Goal: Transaction & Acquisition: Purchase product/service

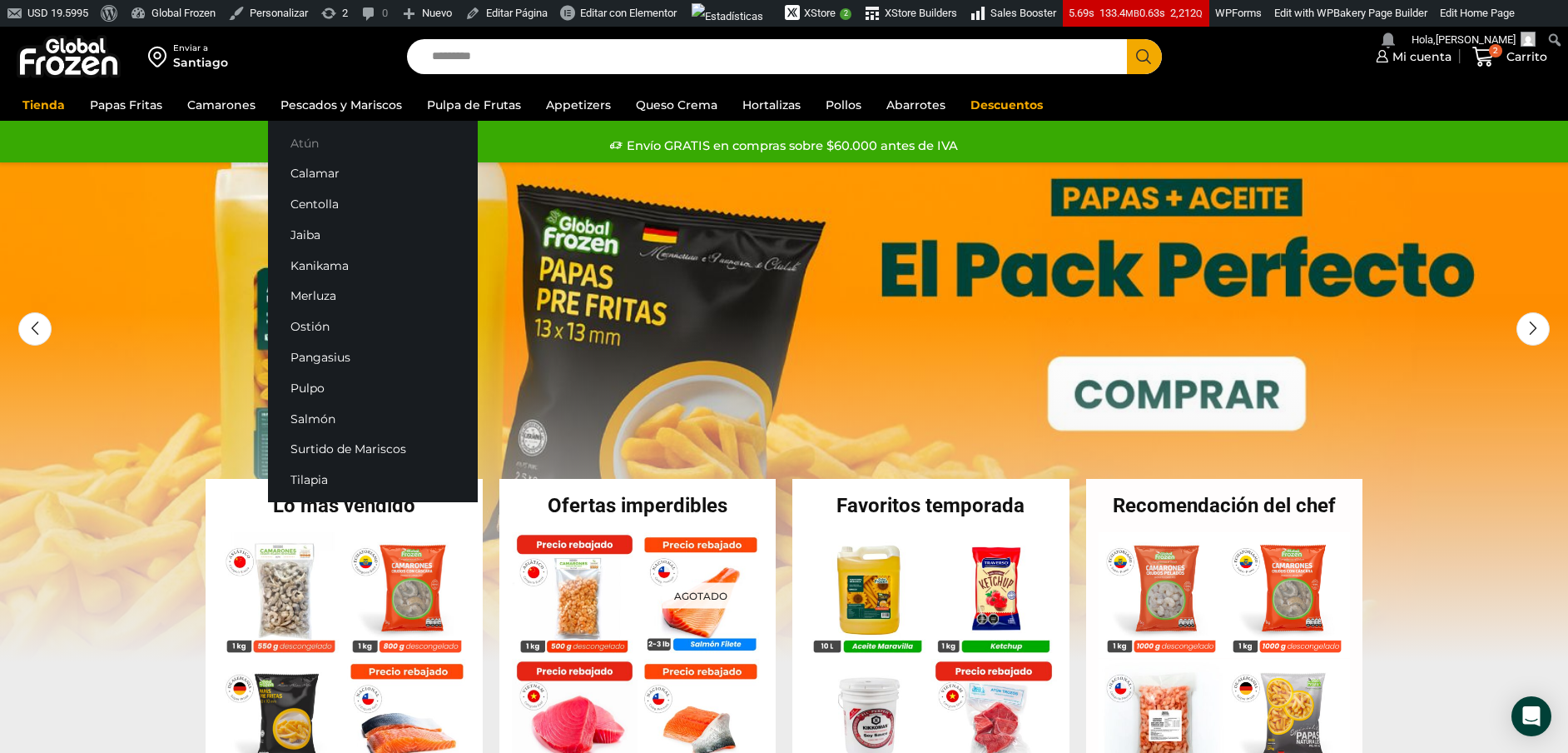
click at [324, 139] on link "Atún" at bounding box center [373, 143] width 210 height 31
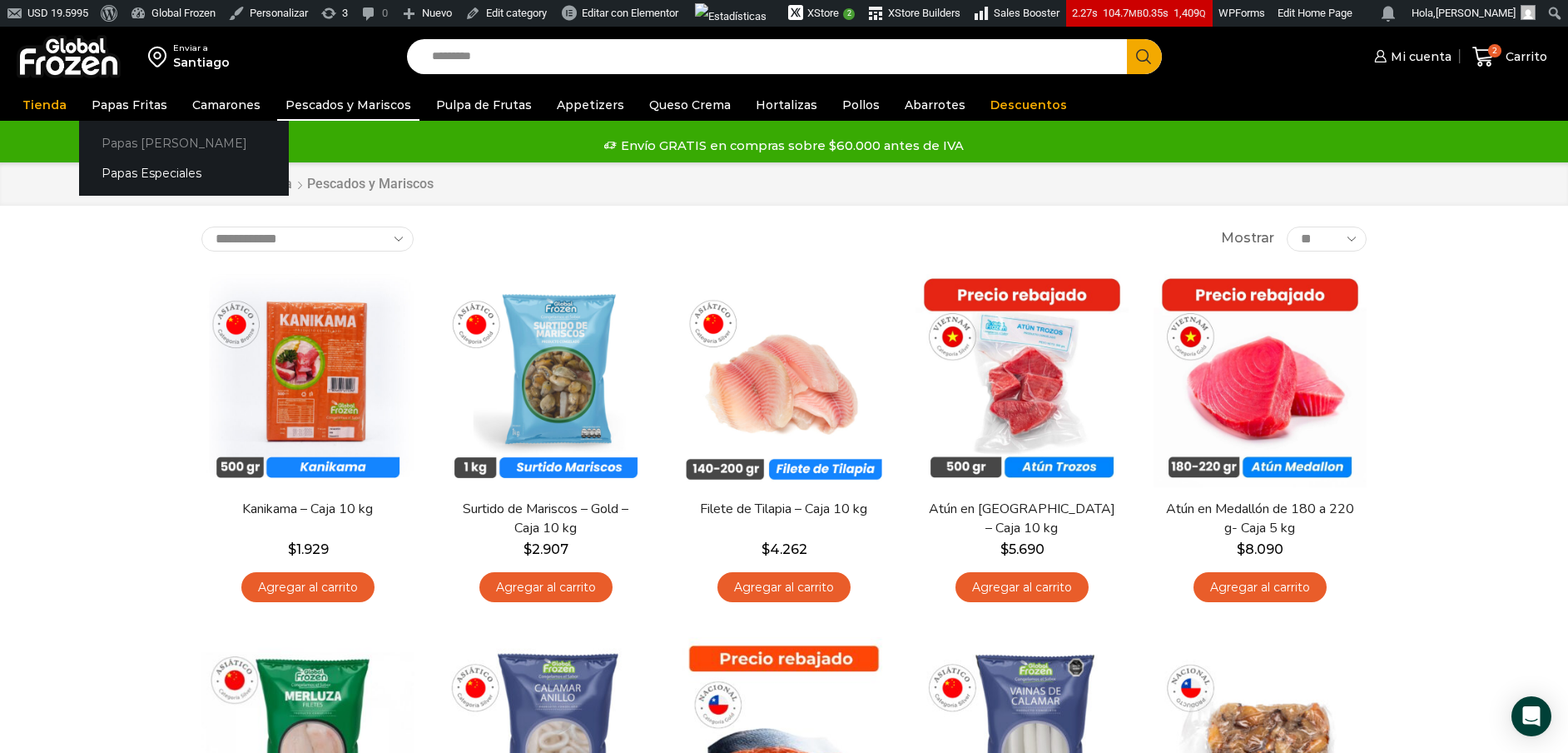
click at [132, 143] on link "Papas [PERSON_NAME]" at bounding box center [184, 143] width 210 height 31
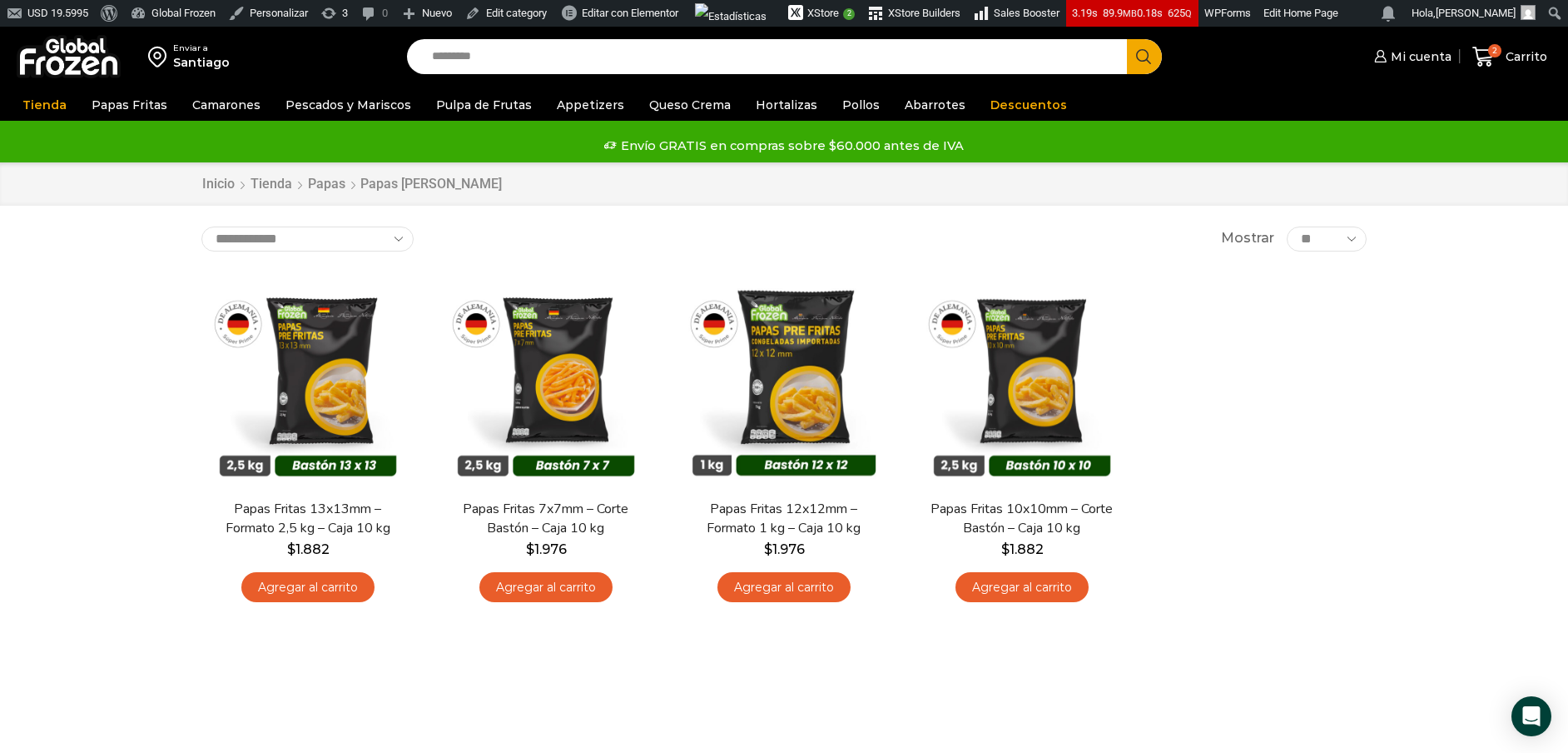
click at [526, 644] on div "**********" at bounding box center [784, 463] width 1190 height 474
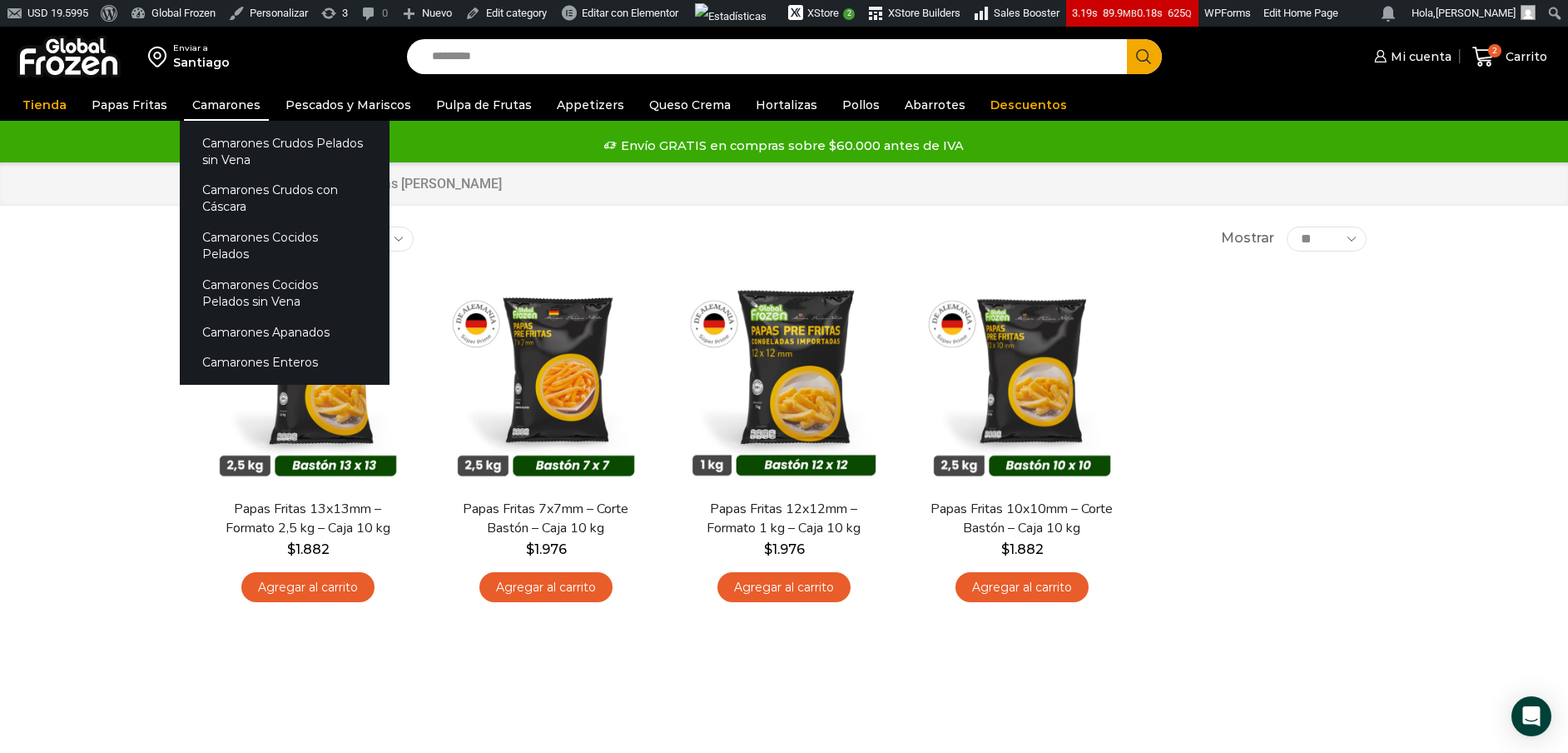
click at [210, 110] on link "Camarones" at bounding box center [226, 105] width 85 height 32
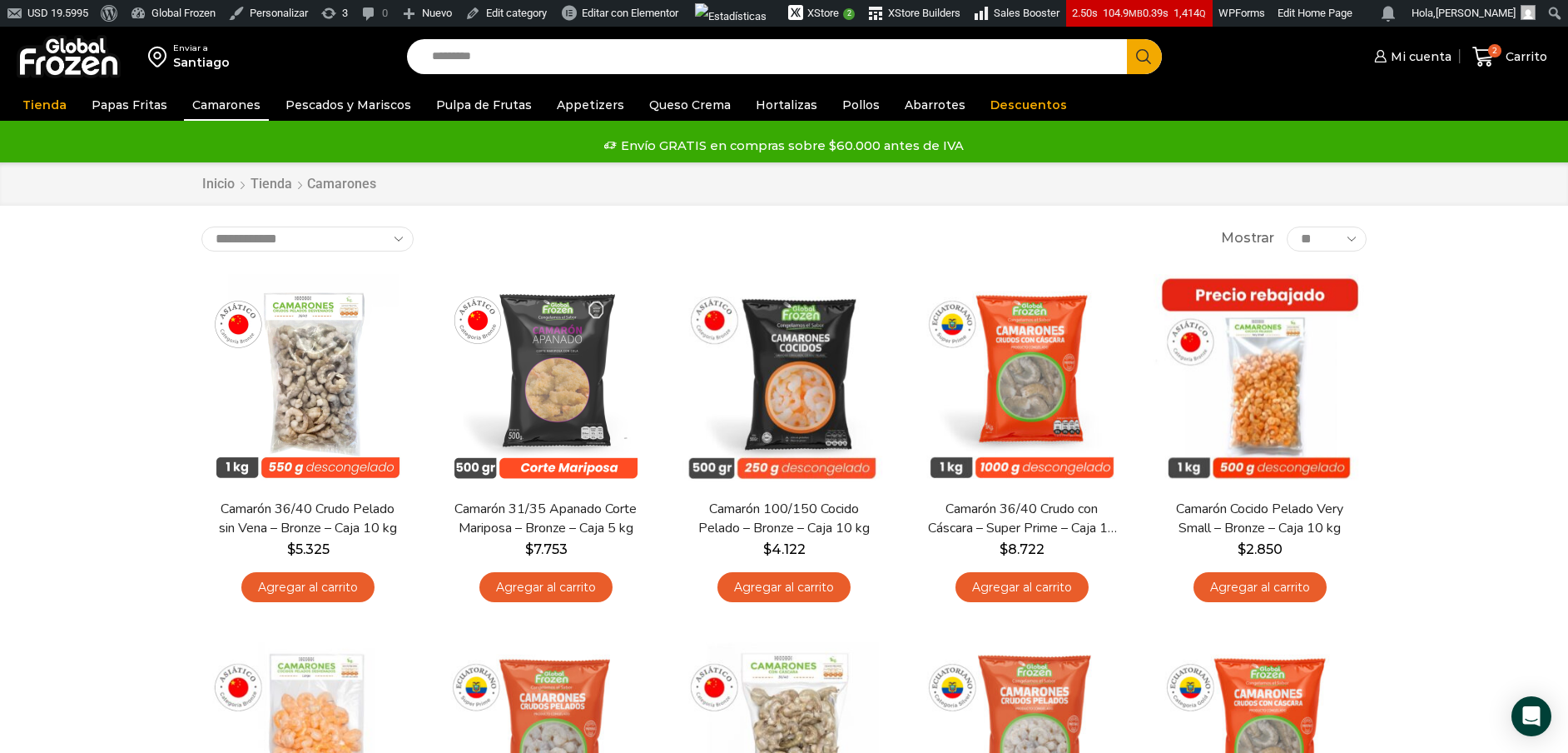
click at [95, 52] on img at bounding box center [68, 56] width 104 height 43
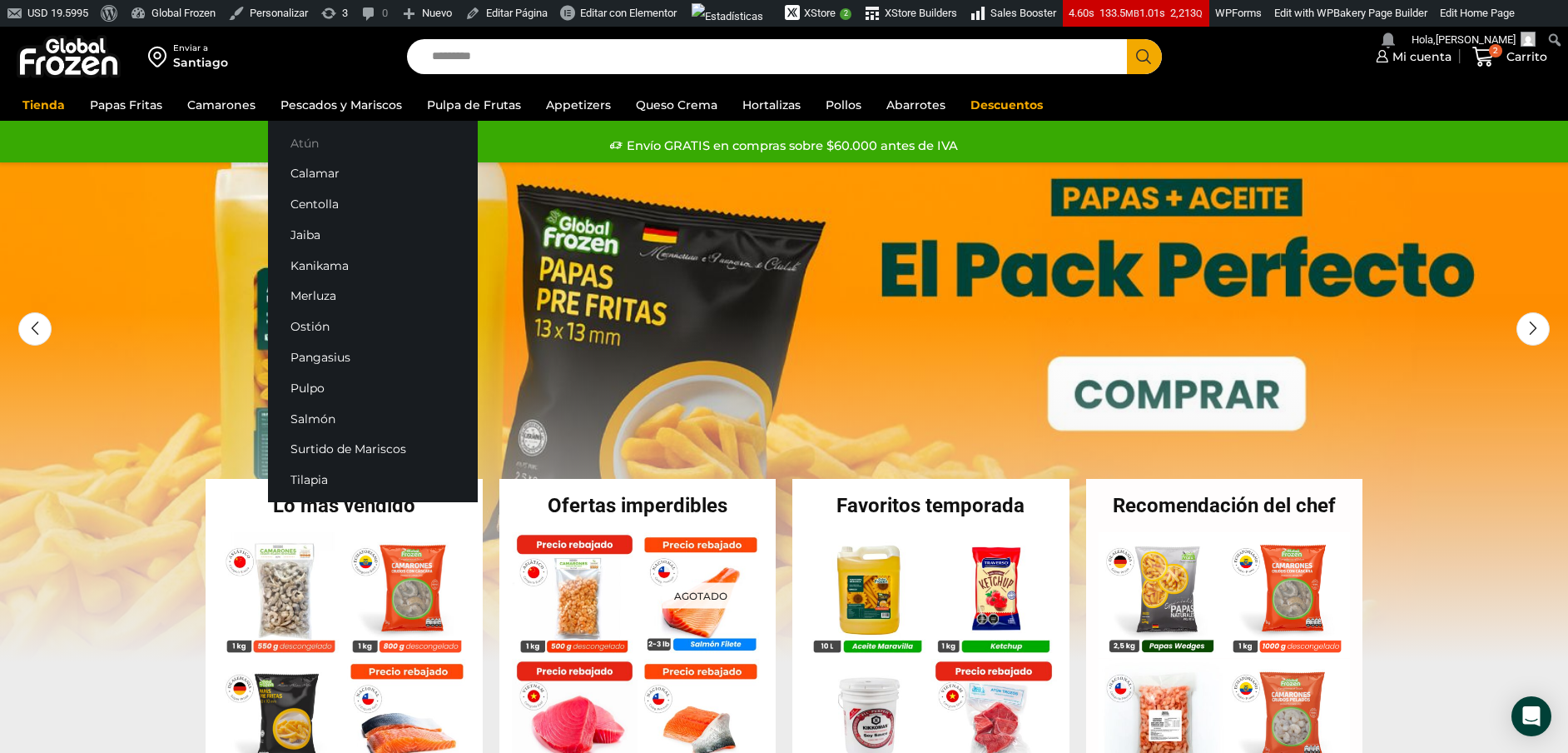
click at [303, 140] on link "Atún" at bounding box center [373, 143] width 210 height 31
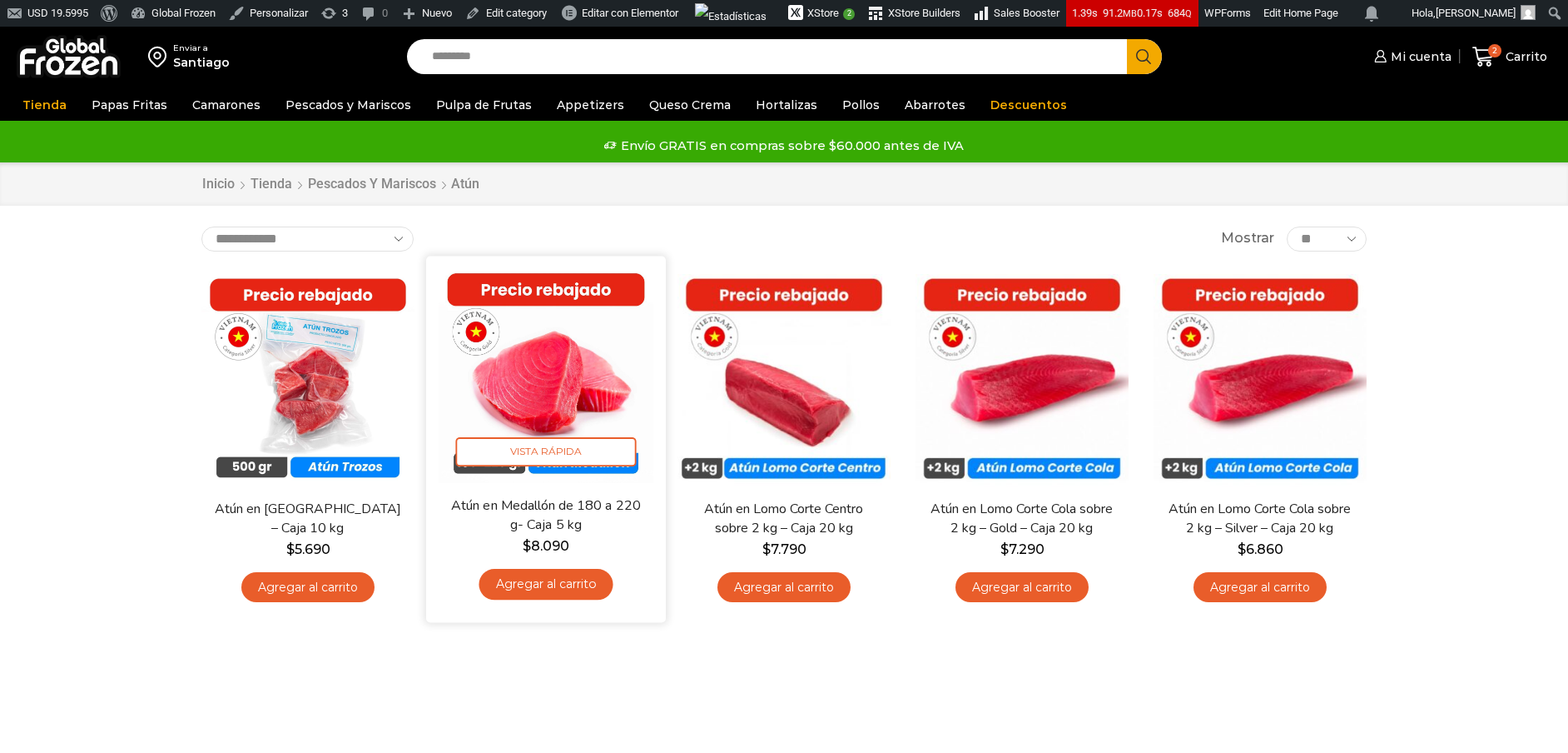
click at [574, 383] on img at bounding box center [545, 375] width 214 height 214
click at [593, 368] on img at bounding box center [545, 375] width 214 height 214
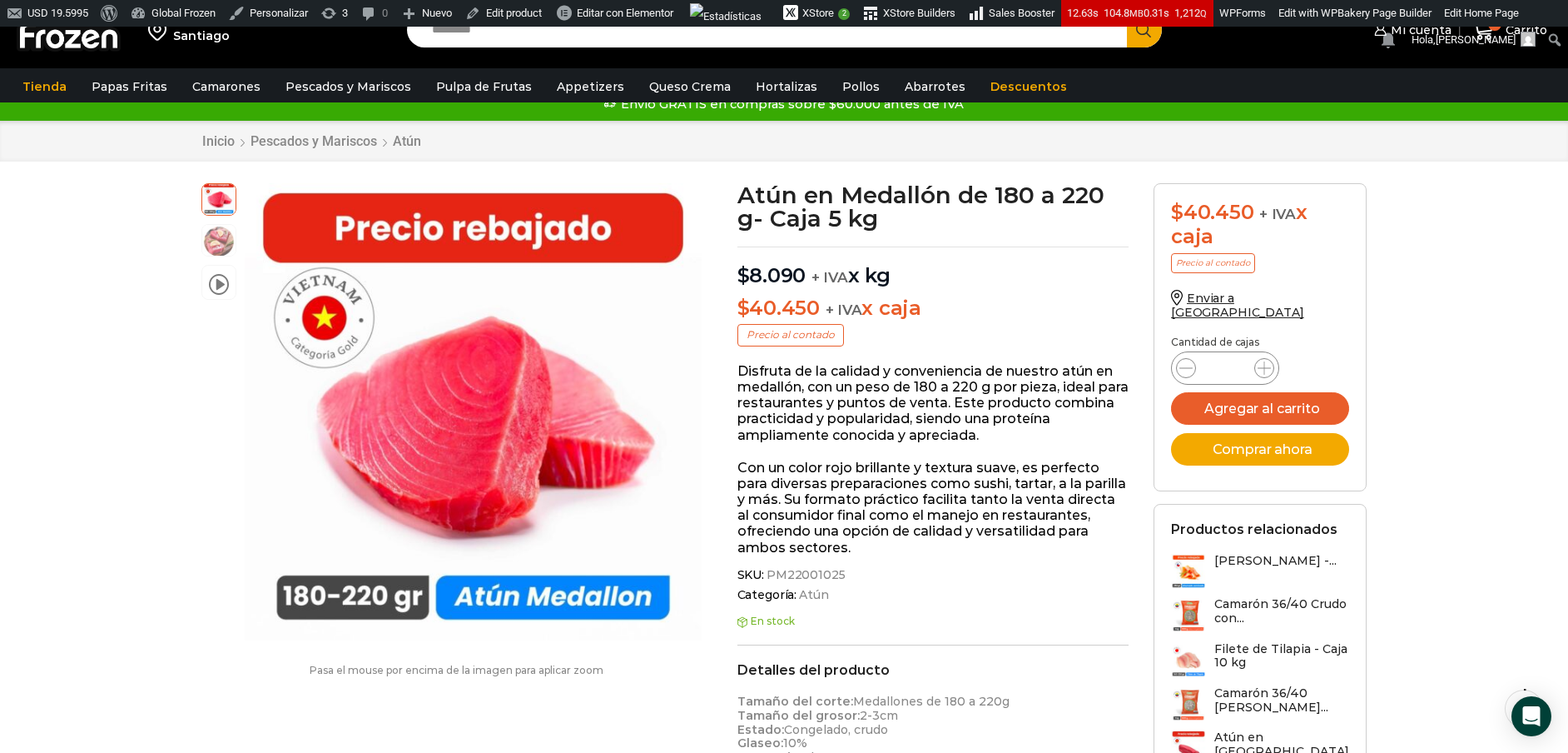
scroll to position [54, 0]
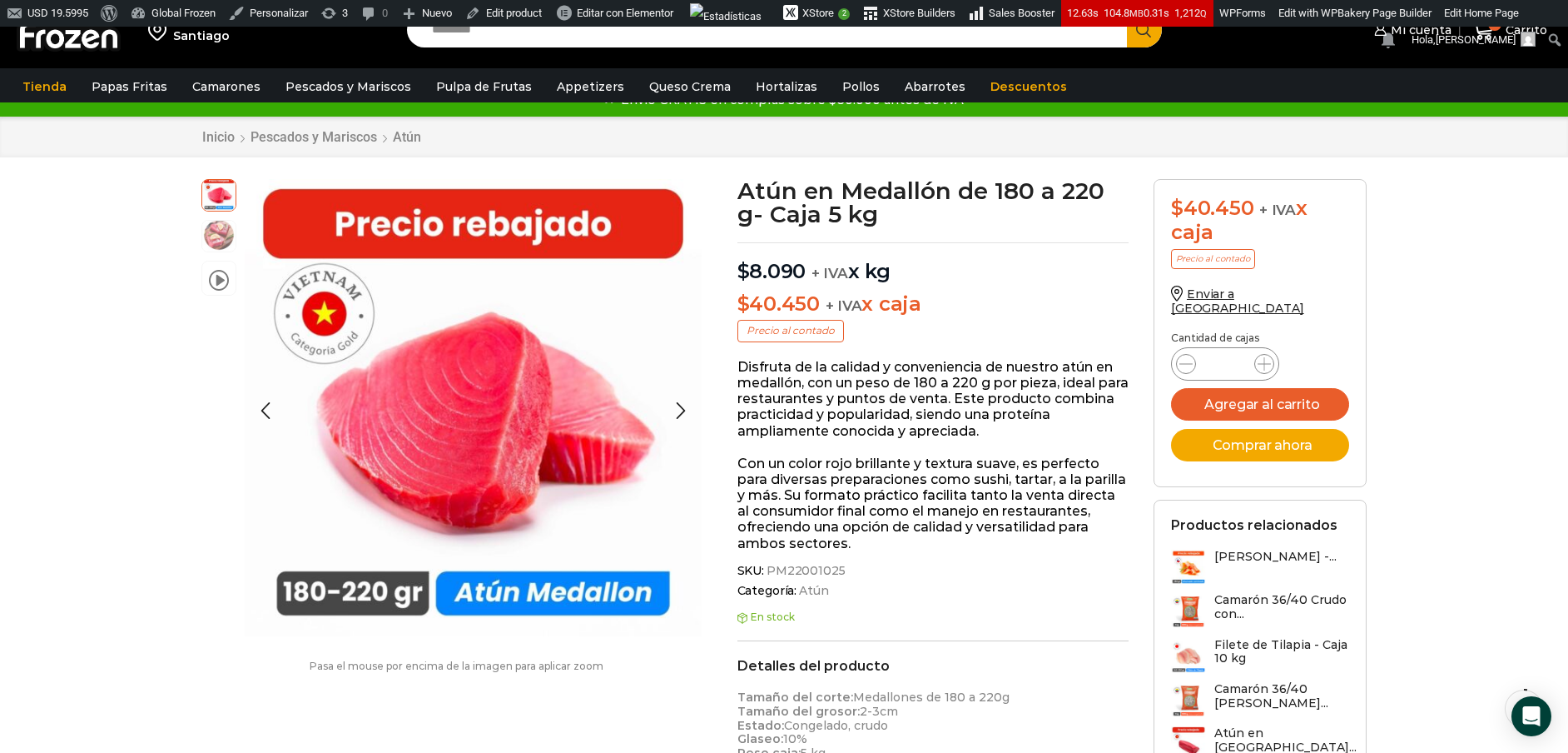
click at [224, 235] on img at bounding box center [219, 235] width 34 height 34
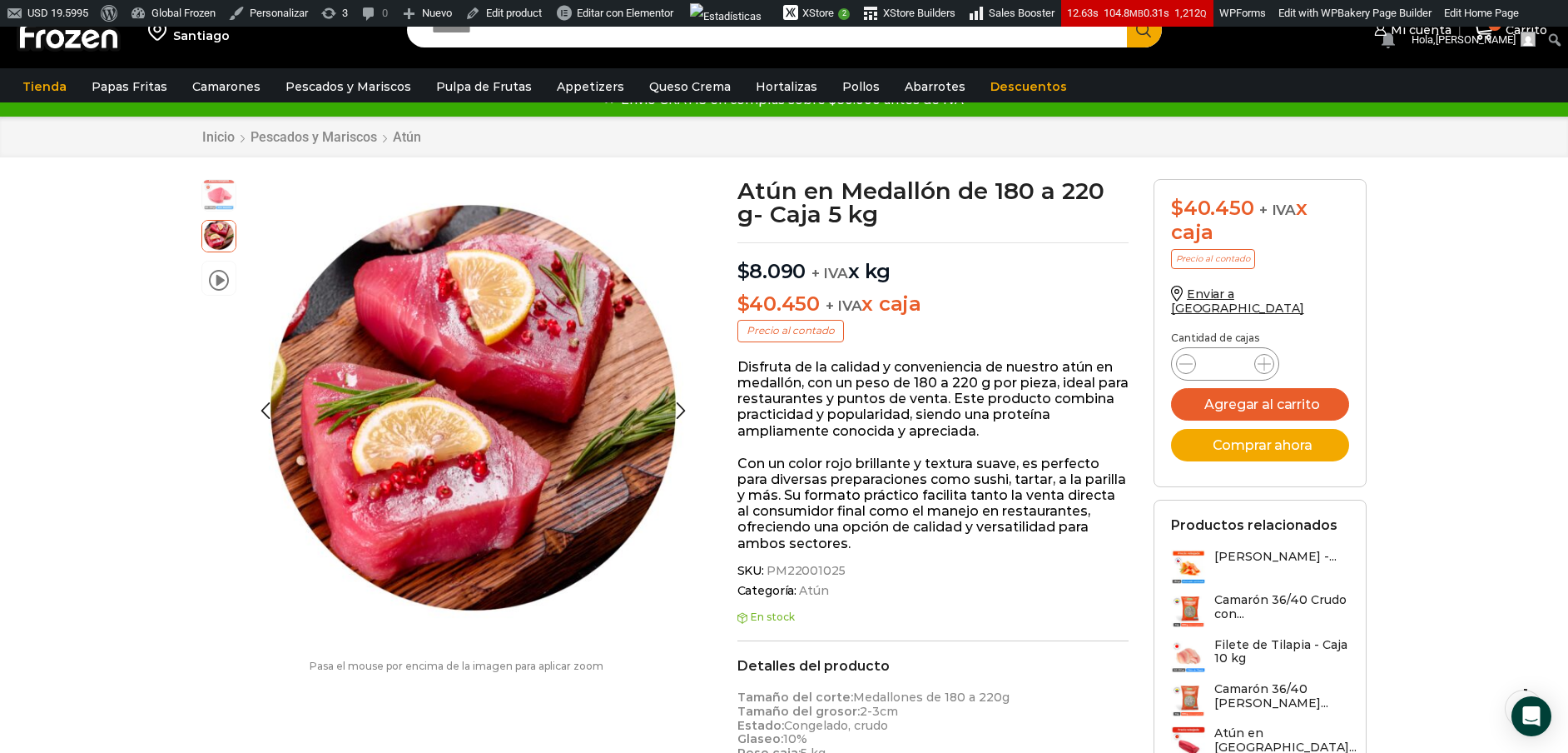
click at [223, 199] on img at bounding box center [219, 193] width 34 height 34
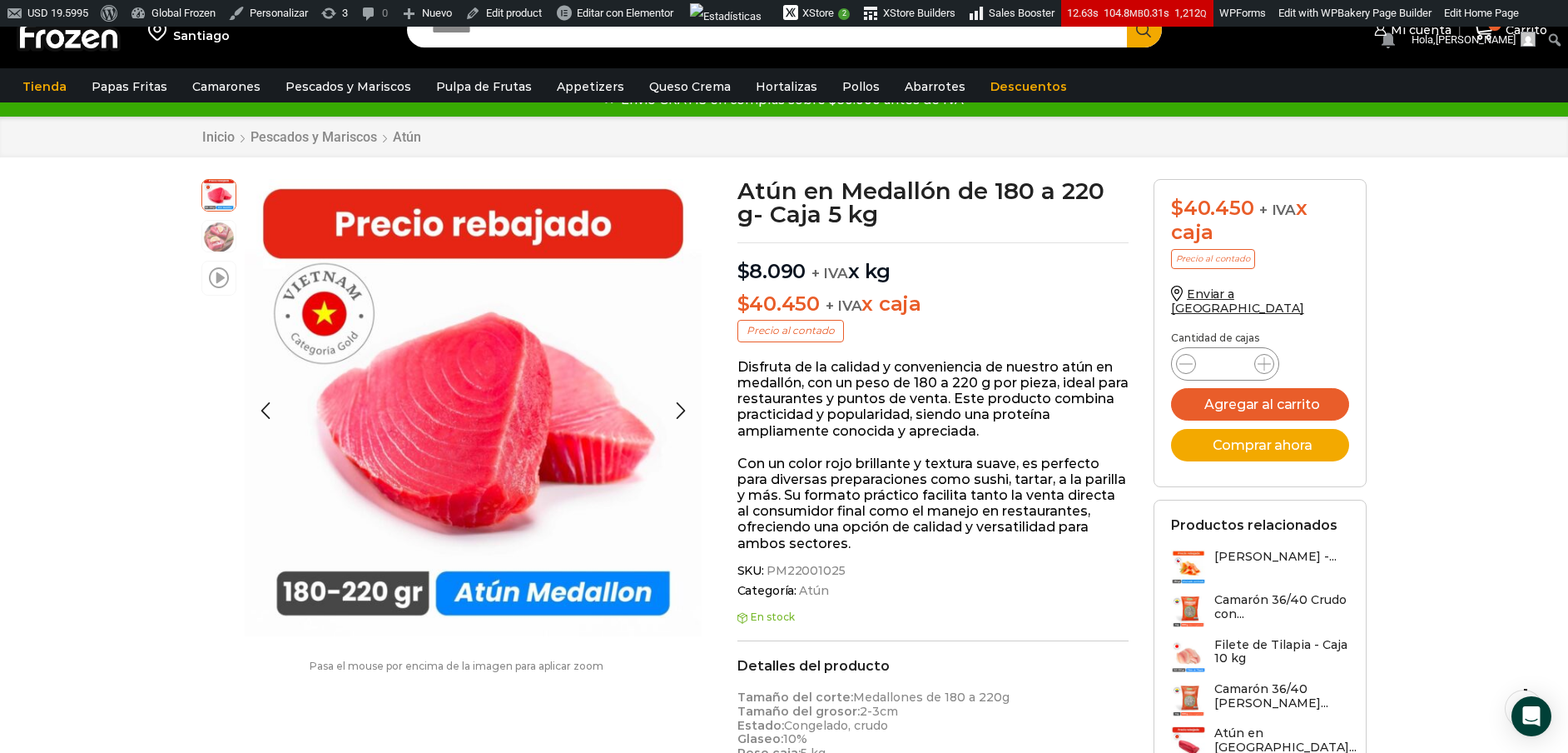
click at [217, 277] on span at bounding box center [219, 277] width 20 height 23
